Goal: Find specific page/section: Find specific page/section

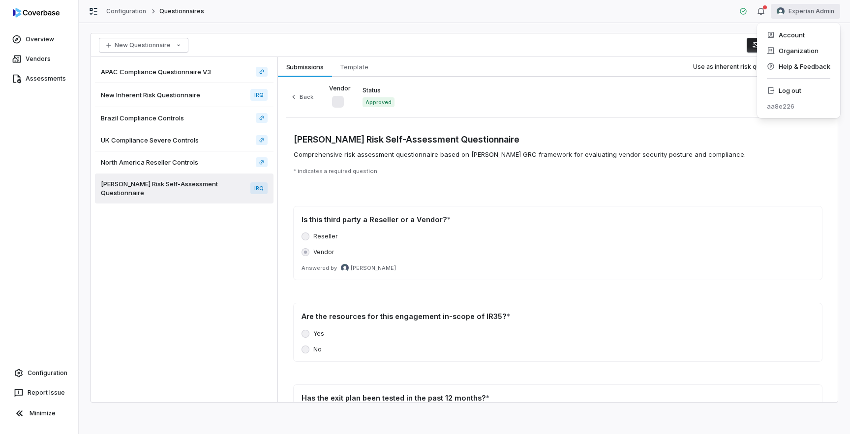
click at [803, 13] on html "Overview Vendors Assessments Configuration Report Issue Minimize Configuration …" at bounding box center [425, 217] width 850 height 434
click at [804, 89] on div "Log out" at bounding box center [798, 91] width 75 height 16
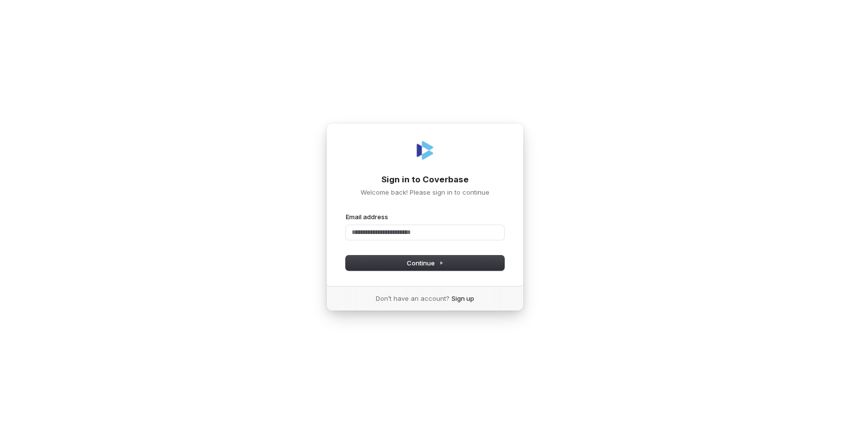
click at [0, 434] on com-1password-button at bounding box center [0, 434] width 0 height 0
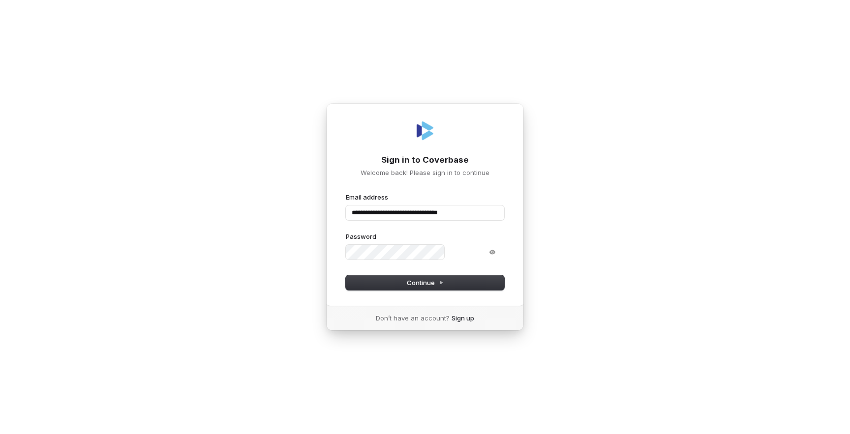
type input "**********"
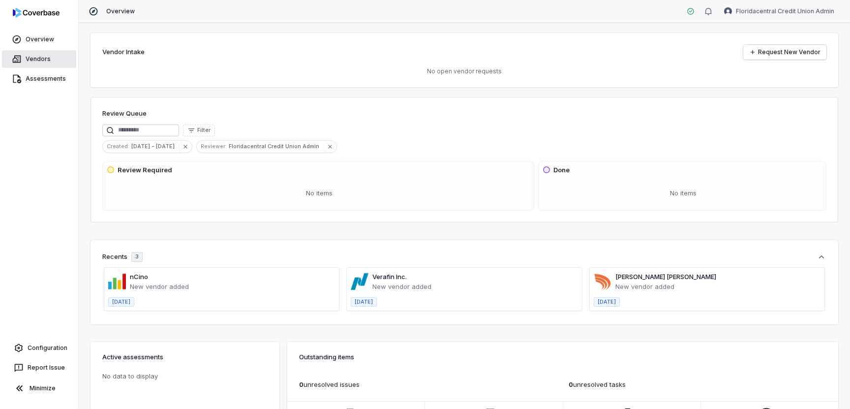
click at [46, 58] on link "Vendors" at bounding box center [39, 59] width 74 height 18
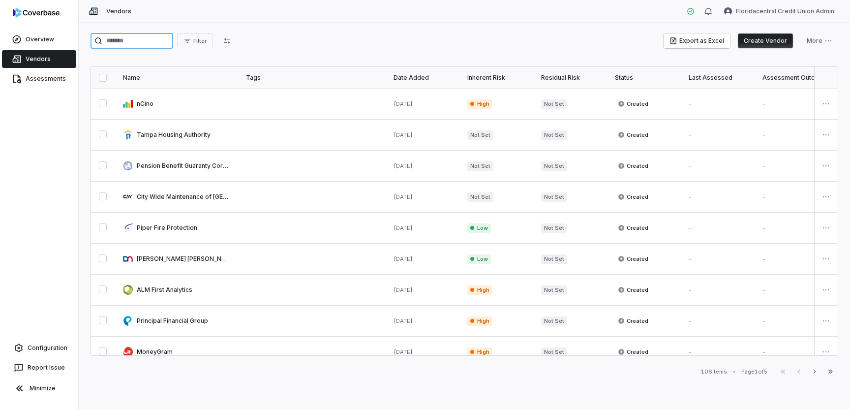
click at [147, 43] on input "search" at bounding box center [131, 41] width 83 height 16
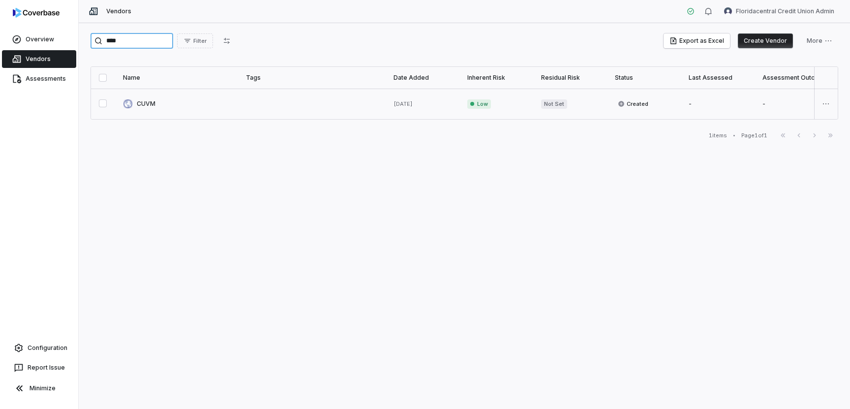
type input "****"
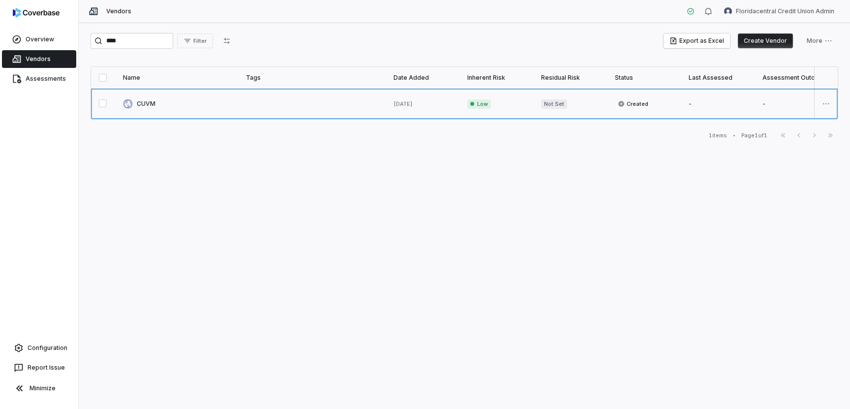
click at [162, 105] on link at bounding box center [176, 104] width 123 height 30
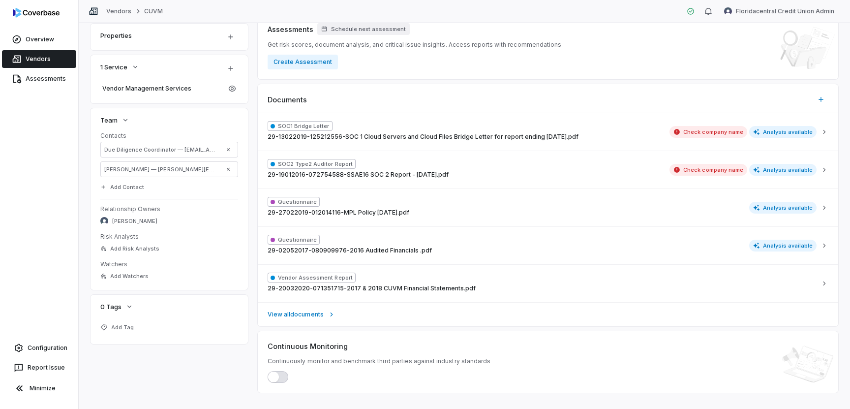
scroll to position [228, 0]
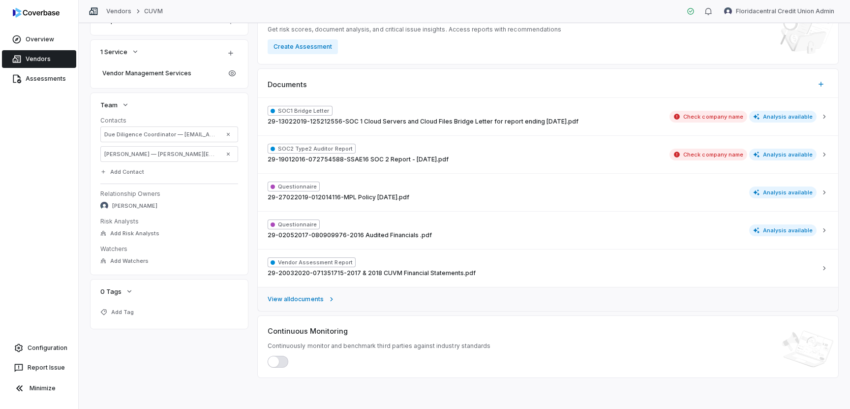
click at [300, 299] on span "View all documents" at bounding box center [295, 299] width 56 height 8
type textarea "*"
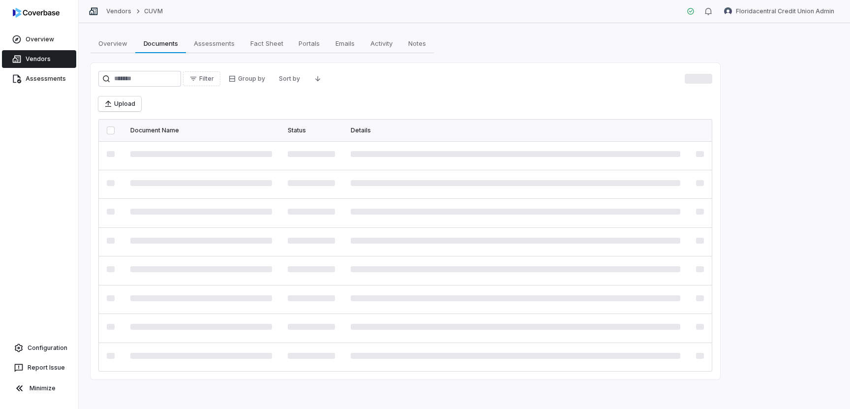
scroll to position [11, 0]
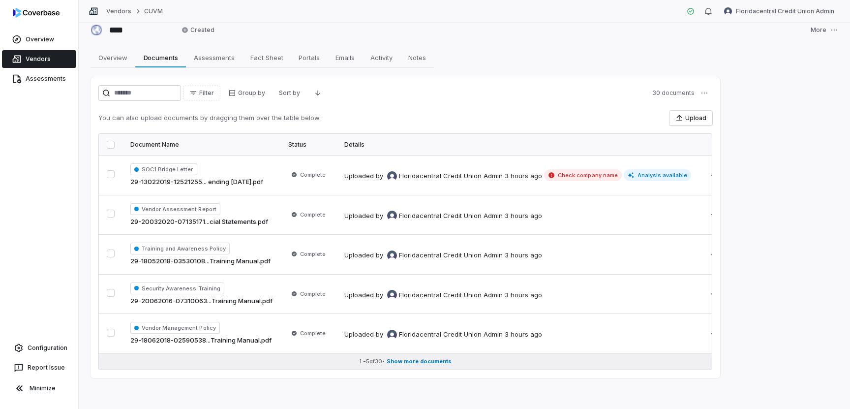
click at [431, 362] on span "Show more documents" at bounding box center [418, 360] width 65 height 7
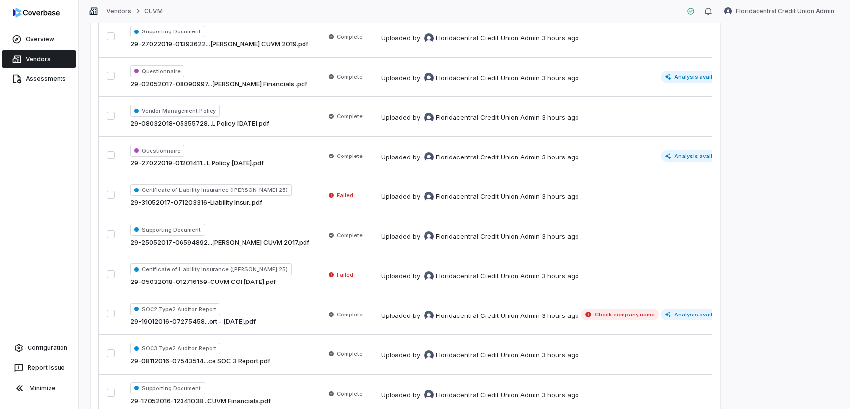
scroll to position [551, 0]
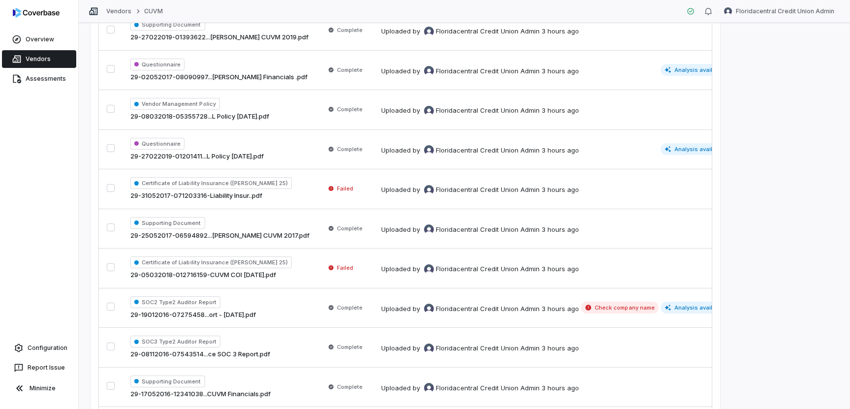
click at [444, 317] on td "Uploaded by Floridacentral Credit Union Admin 3 hours ago Check company name An…" at bounding box center [554, 308] width 362 height 40
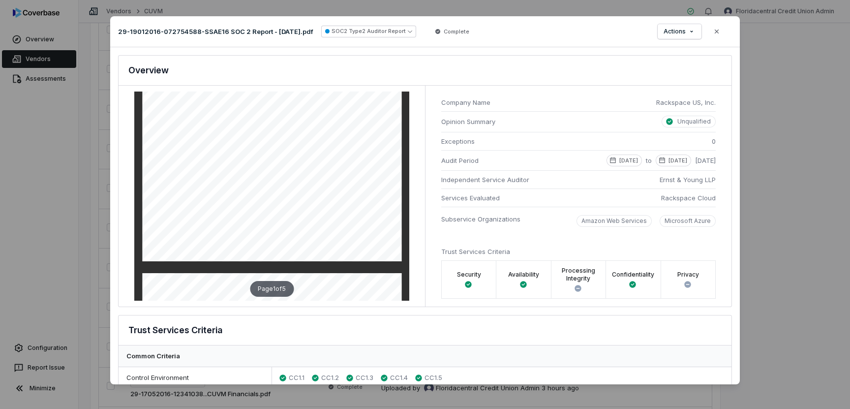
scroll to position [275, 0]
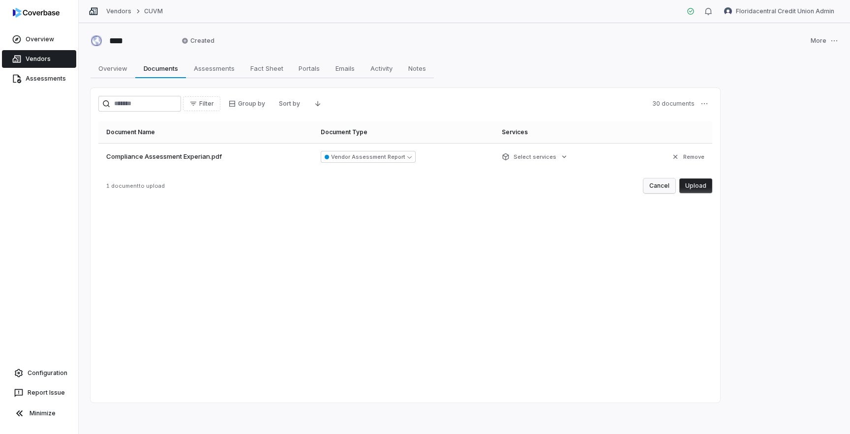
click at [657, 189] on button "Cancel" at bounding box center [659, 185] width 32 height 15
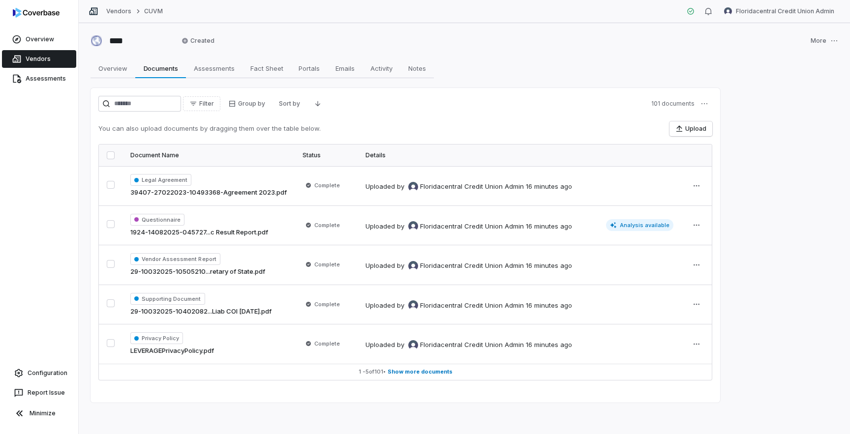
click at [782, 220] on div "**** Created More Overview Overview Documents Documents Assessments Assessments…" at bounding box center [464, 228] width 771 height 411
click at [530, 111] on div "Filter Group by Sort by 101 documents" at bounding box center [405, 104] width 614 height 16
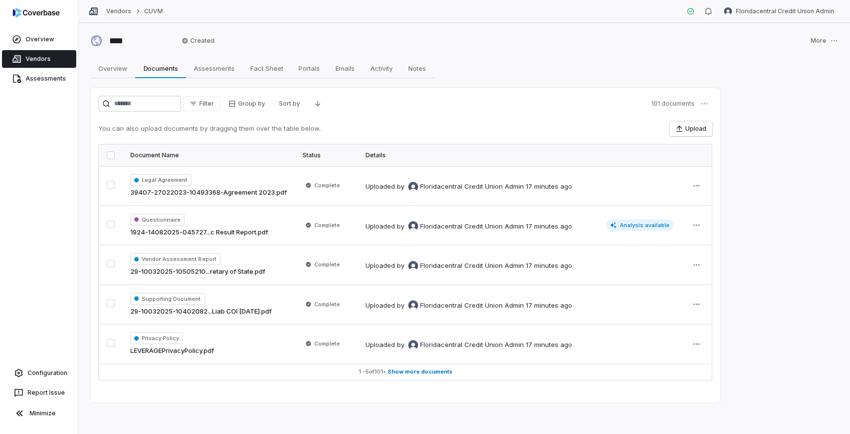
click at [530, 111] on div "Filter Group by Sort by 101 documents" at bounding box center [405, 104] width 614 height 16
click at [46, 58] on link "Vendors" at bounding box center [39, 59] width 74 height 18
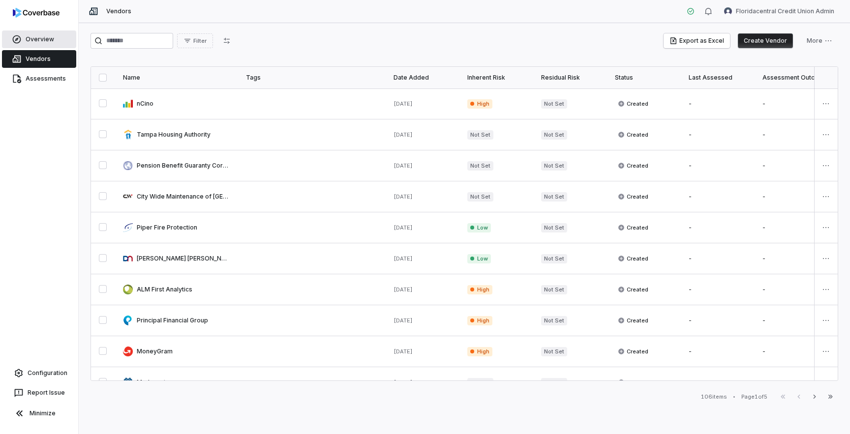
click at [50, 40] on link "Overview" at bounding box center [39, 39] width 74 height 18
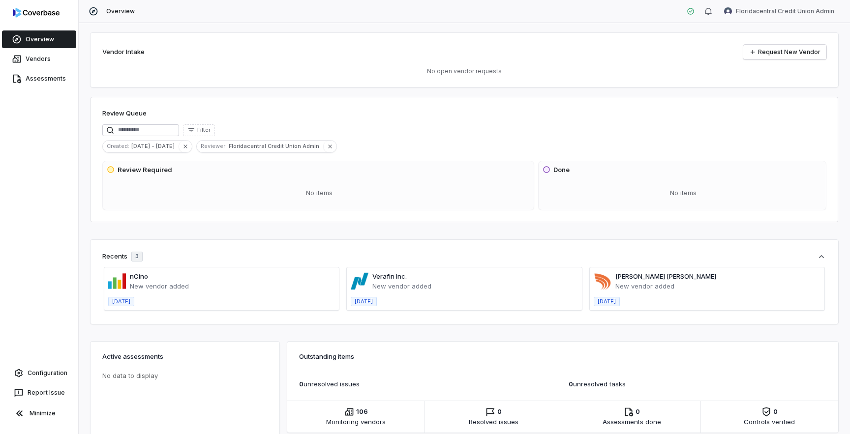
click at [309, 235] on div "Vendor Intake Request New Vendor No open vendor requests Review Queue Filter Cr…" at bounding box center [464, 228] width 771 height 411
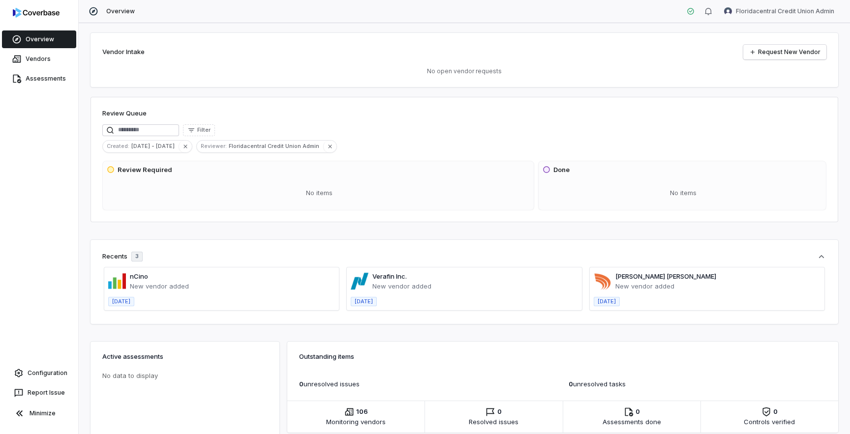
click at [309, 235] on div "Vendor Intake Request New Vendor No open vendor requests Review Queue Filter Cr…" at bounding box center [464, 228] width 771 height 411
click at [422, 231] on div "Vendor Intake Request New Vendor No open vendor requests Review Queue Filter Cr…" at bounding box center [464, 228] width 771 height 411
click at [40, 77] on link "Assessments" at bounding box center [39, 79] width 74 height 18
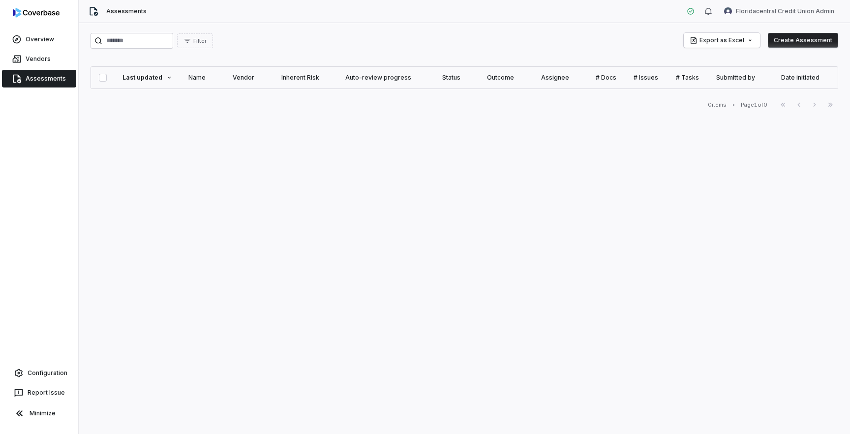
click at [221, 146] on div "Filter Export as Excel Create Assessment Last updated Name Vendor Inherent Risk…" at bounding box center [464, 228] width 771 height 411
